Goal: Task Accomplishment & Management: Manage account settings

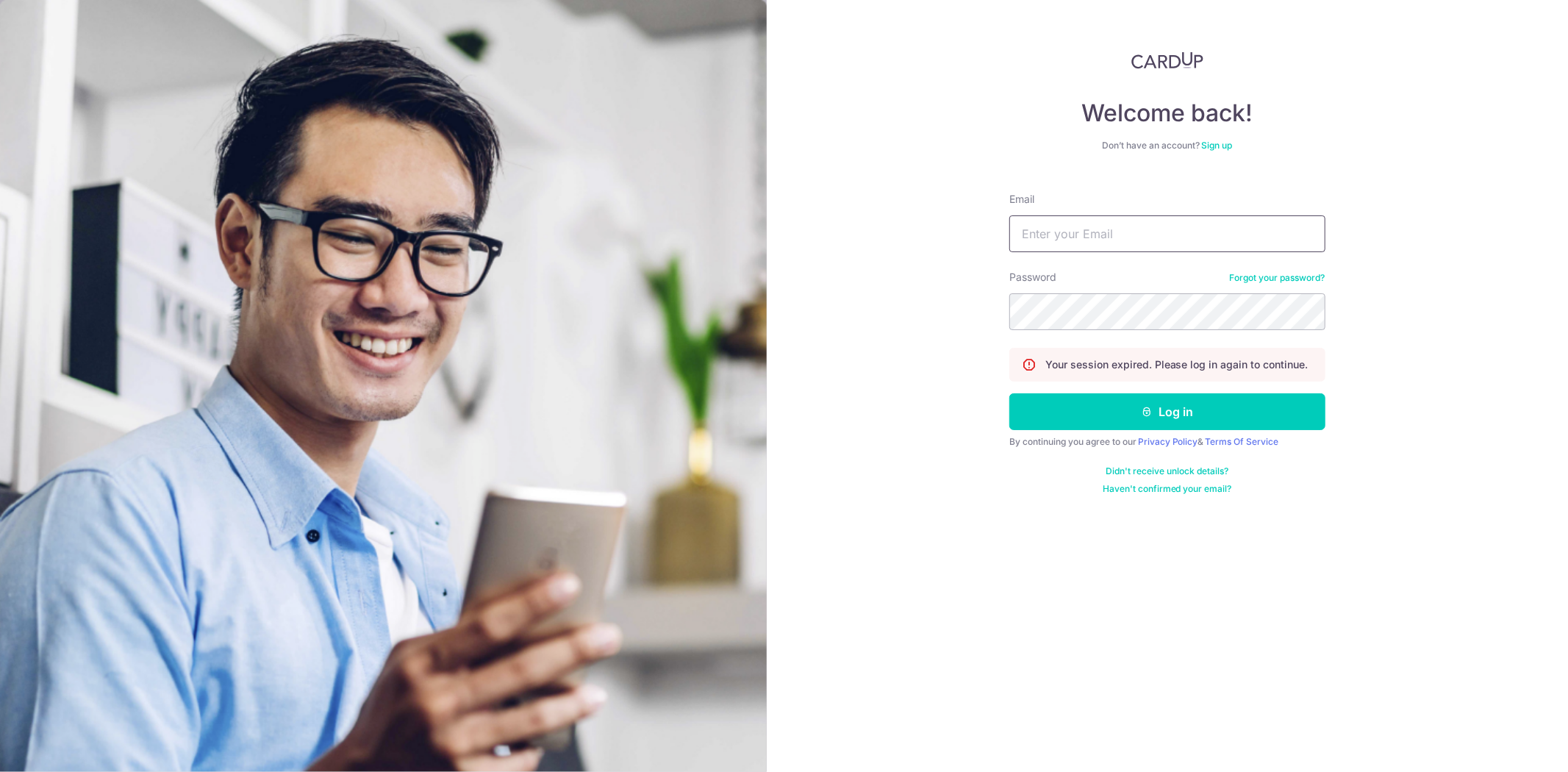
click at [1135, 236] on input "Email" at bounding box center [1167, 233] width 316 height 36
type input "[EMAIL_ADDRESS][DOMAIN_NAME]"
click at [1009, 393] on button "Log in" at bounding box center [1167, 411] width 316 height 36
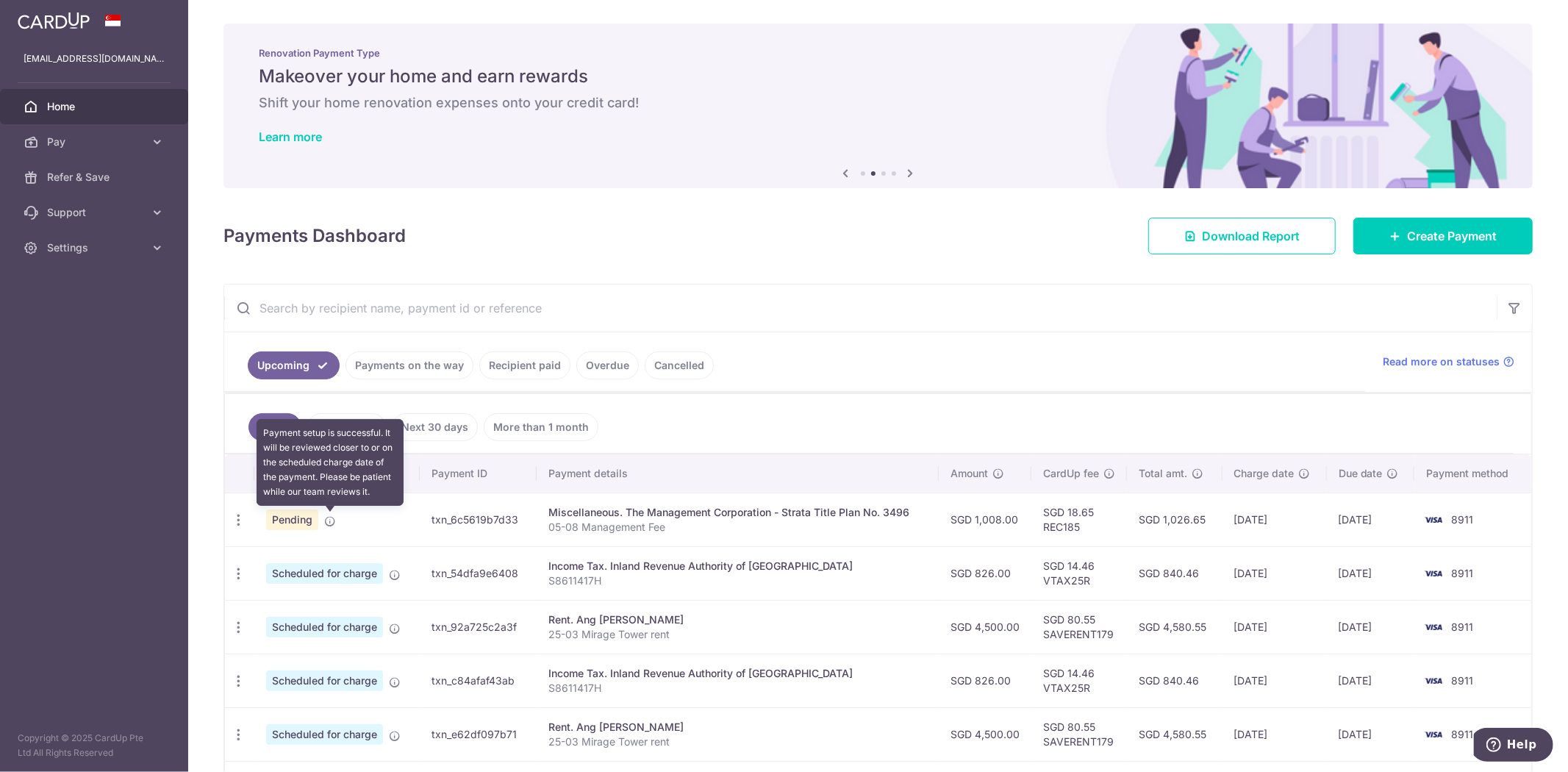
click at [329, 523] on icon at bounding box center [330, 520] width 12 height 12
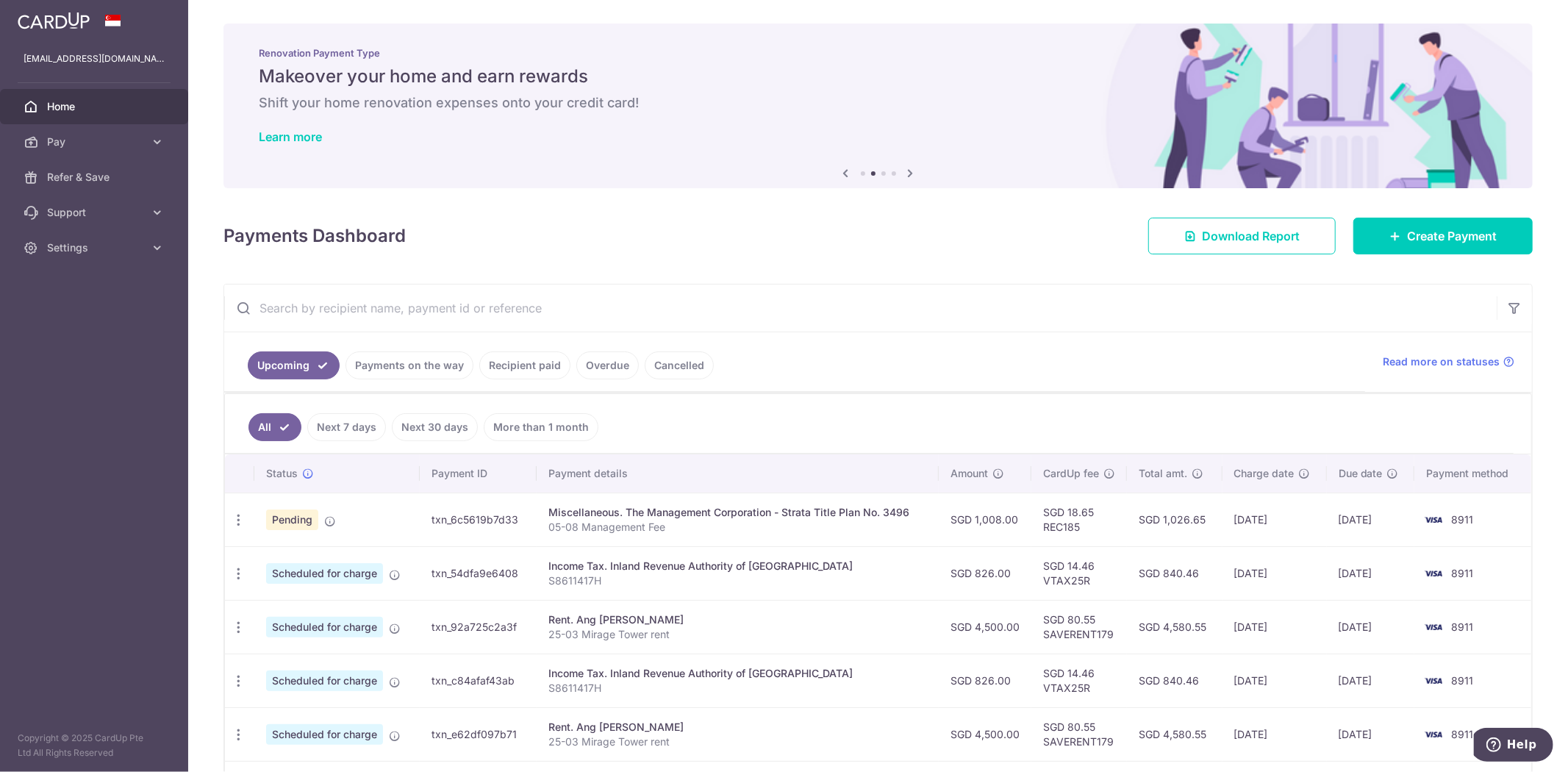
click at [534, 512] on td "txn_6c5619b7d33" at bounding box center [479, 519] width 117 height 54
